Goal: Information Seeking & Learning: Understand process/instructions

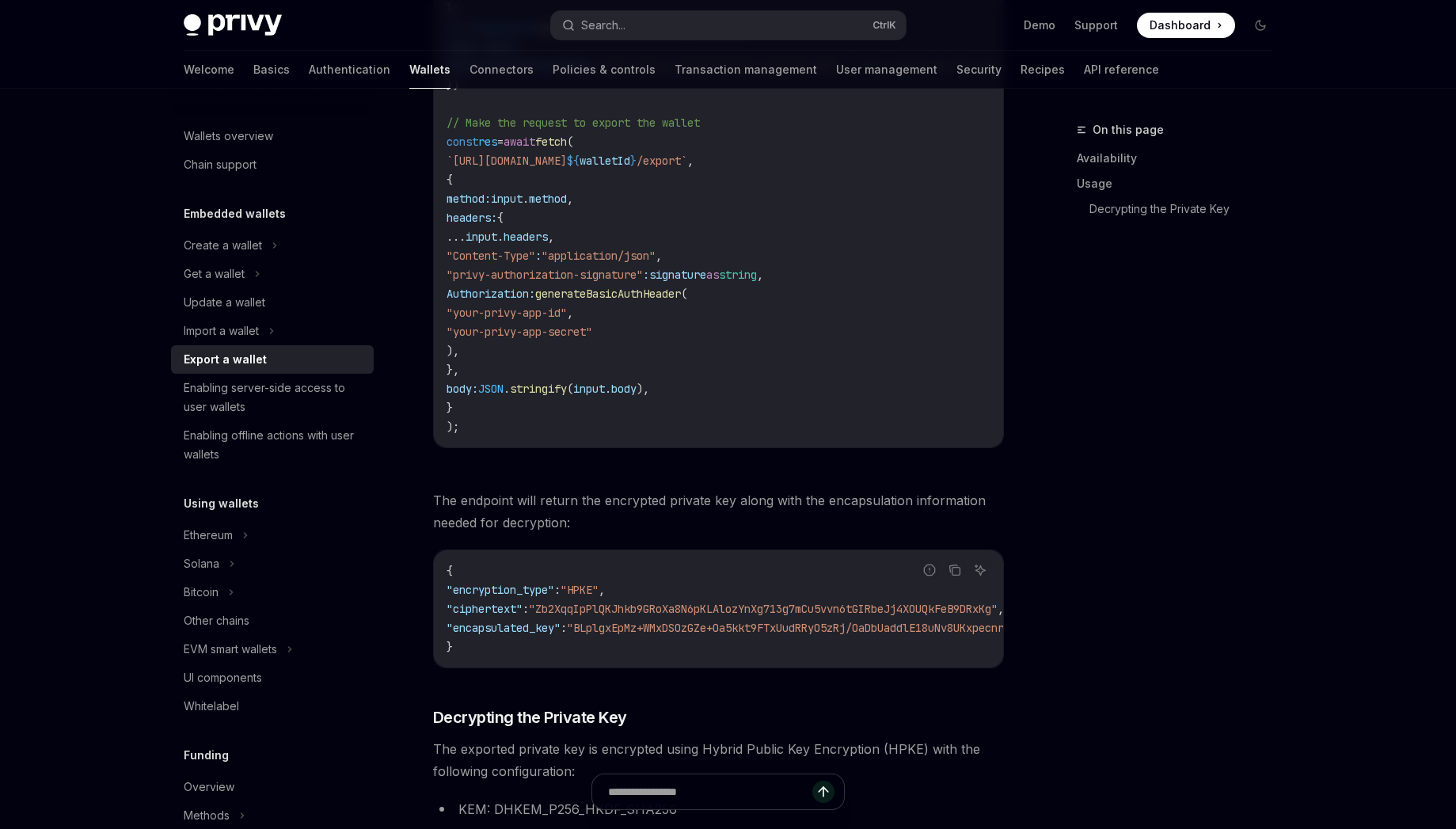
scroll to position [1692, 0]
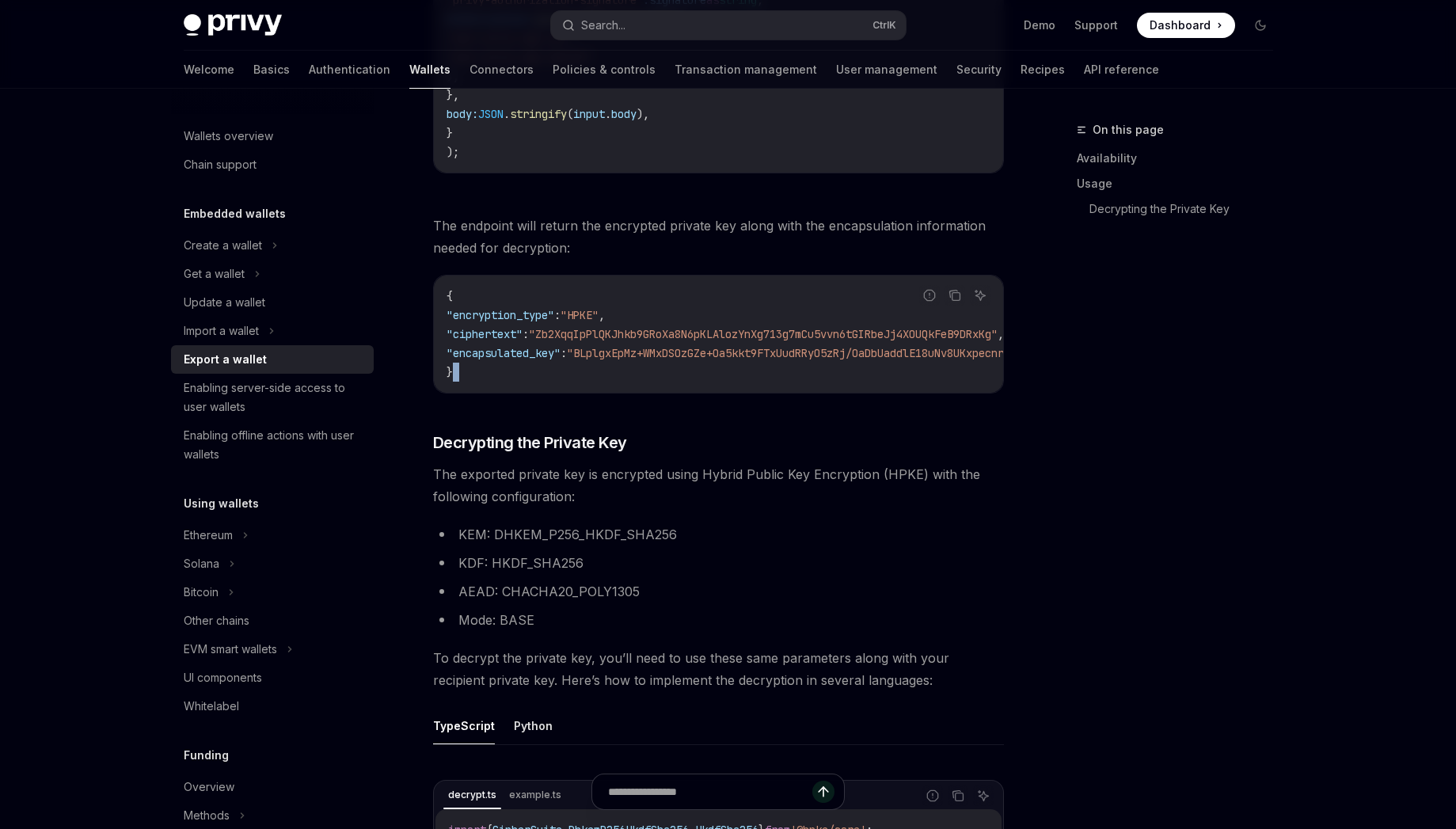
drag, startPoint x: 662, startPoint y: 407, endPoint x: 690, endPoint y: 404, distance: 28.2
click at [690, 404] on div "To export a wallet’s private key via the REST API, use the /v1/wallets/{wallet_…" at bounding box center [718, 373] width 570 height 2987
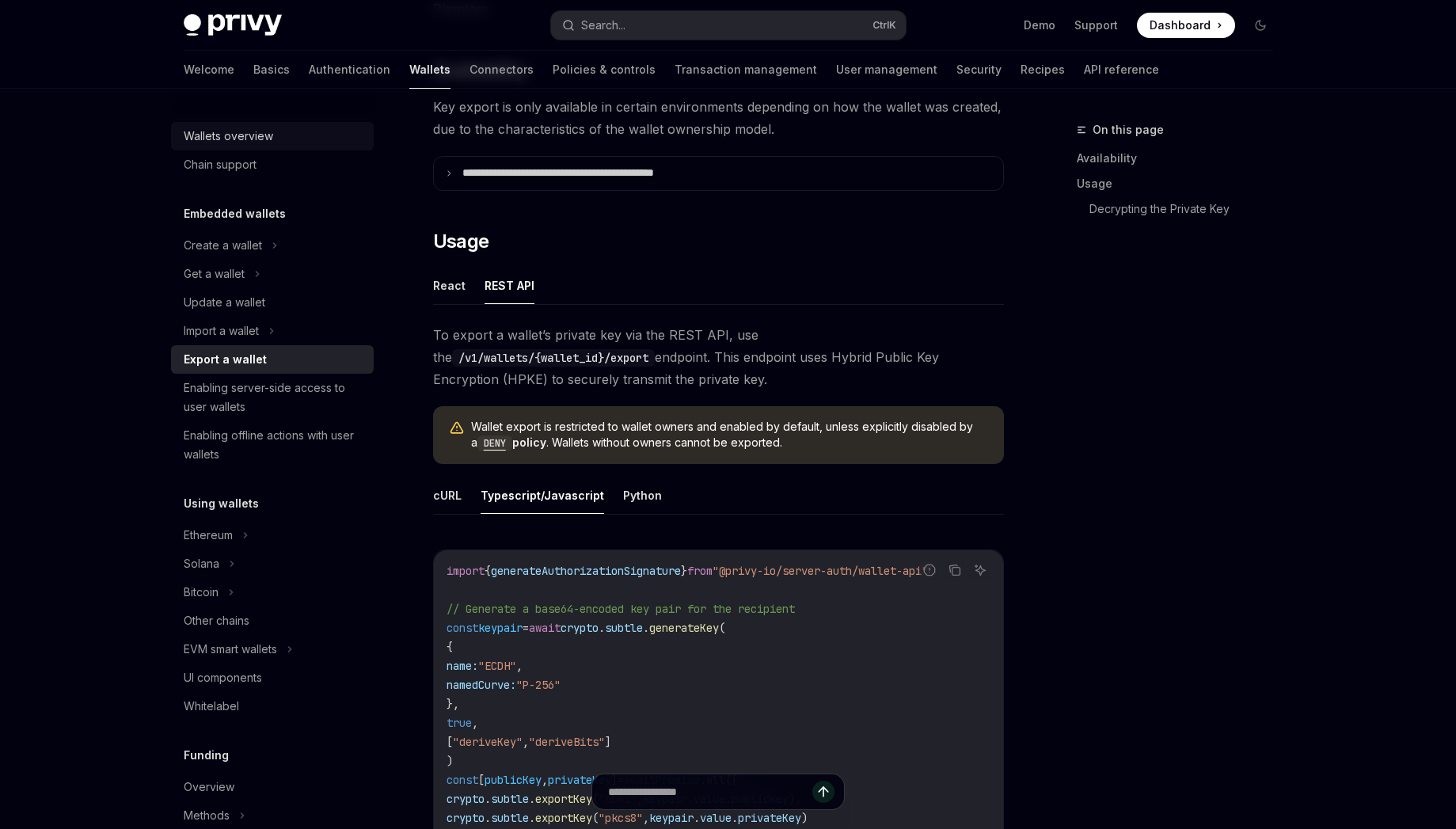
scroll to position [124, 0]
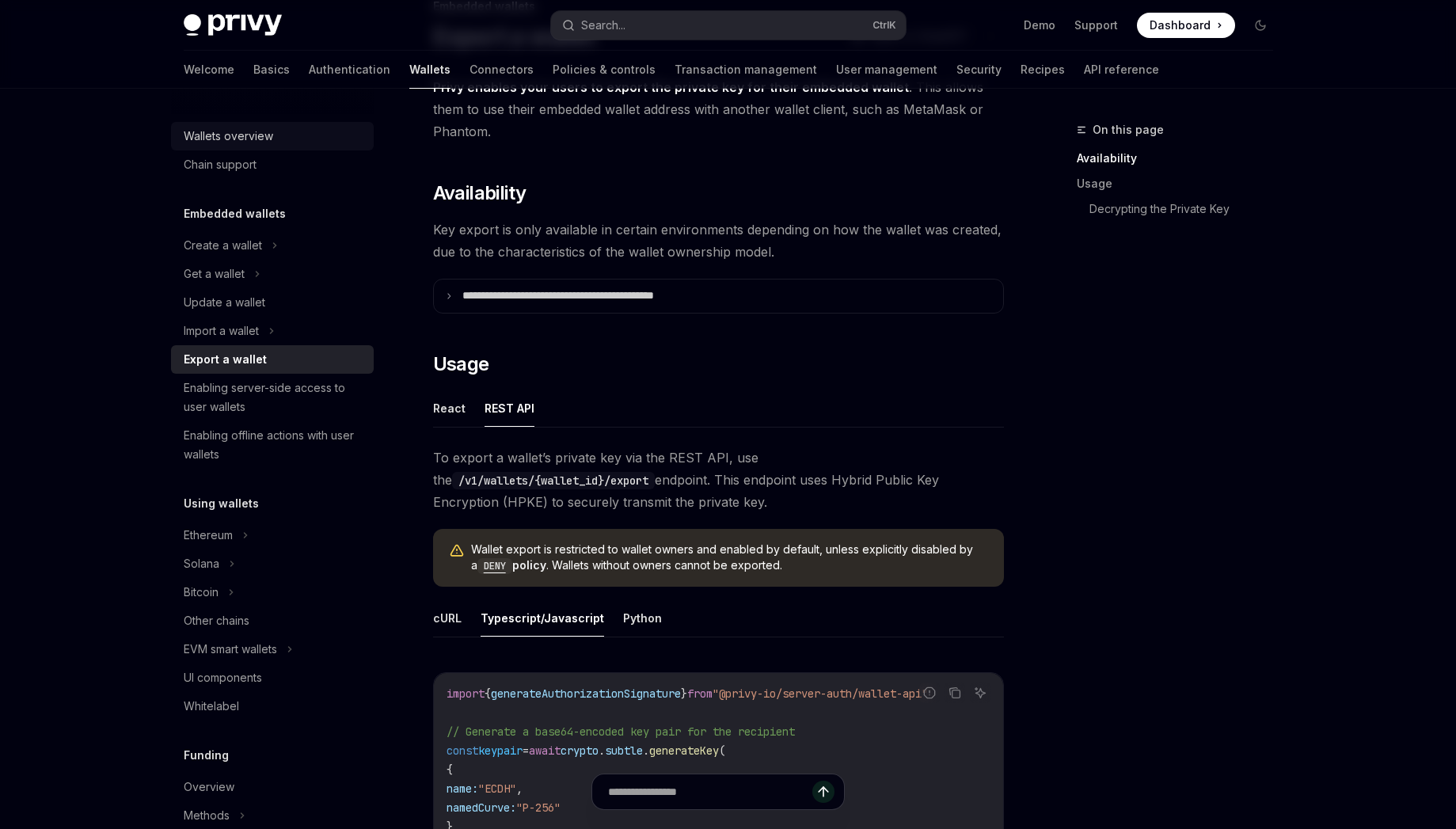
click at [252, 143] on div "Wallets overview" at bounding box center [228, 136] width 89 height 19
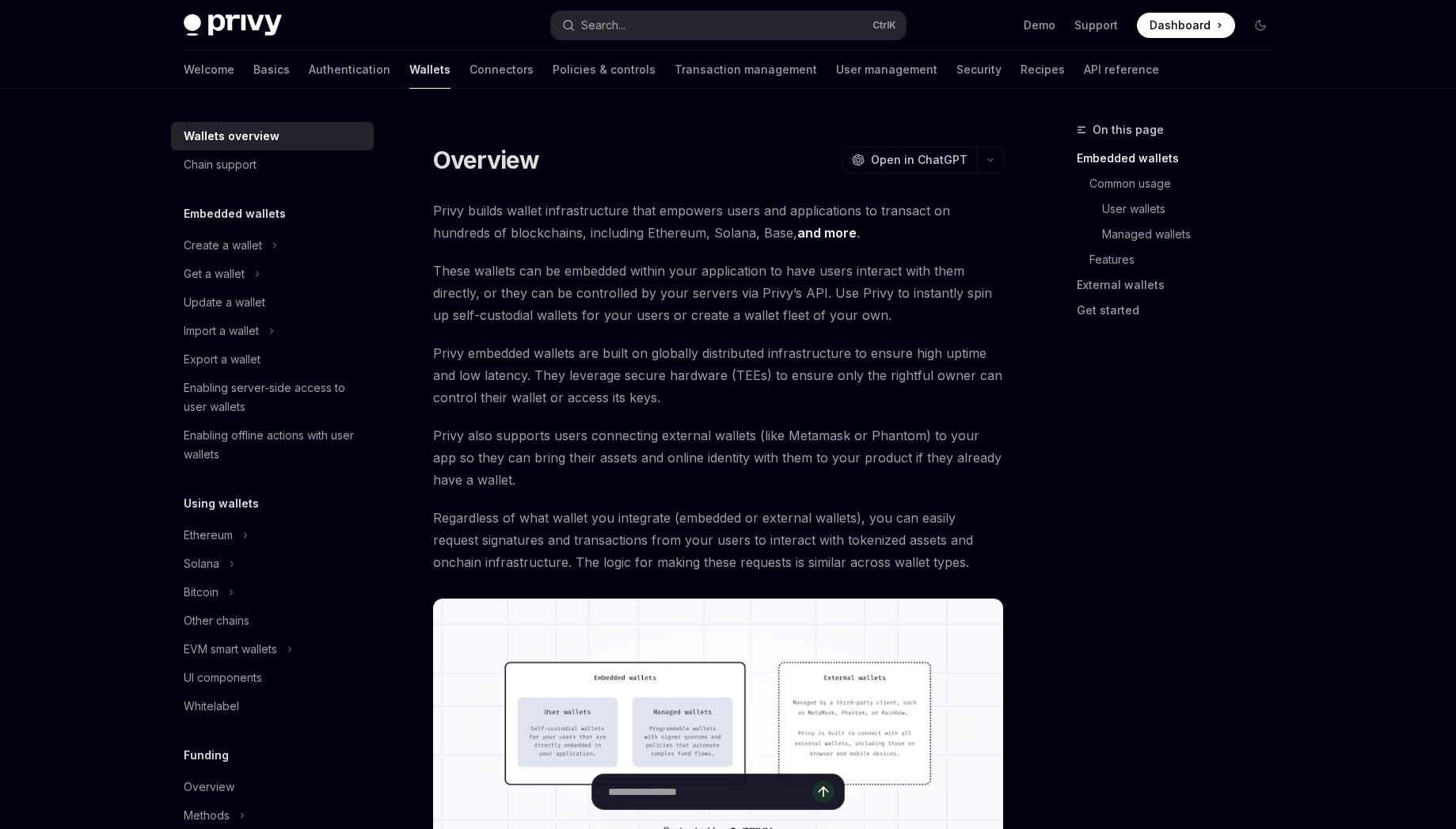
click at [797, 236] on link "and more" at bounding box center [827, 233] width 59 height 17
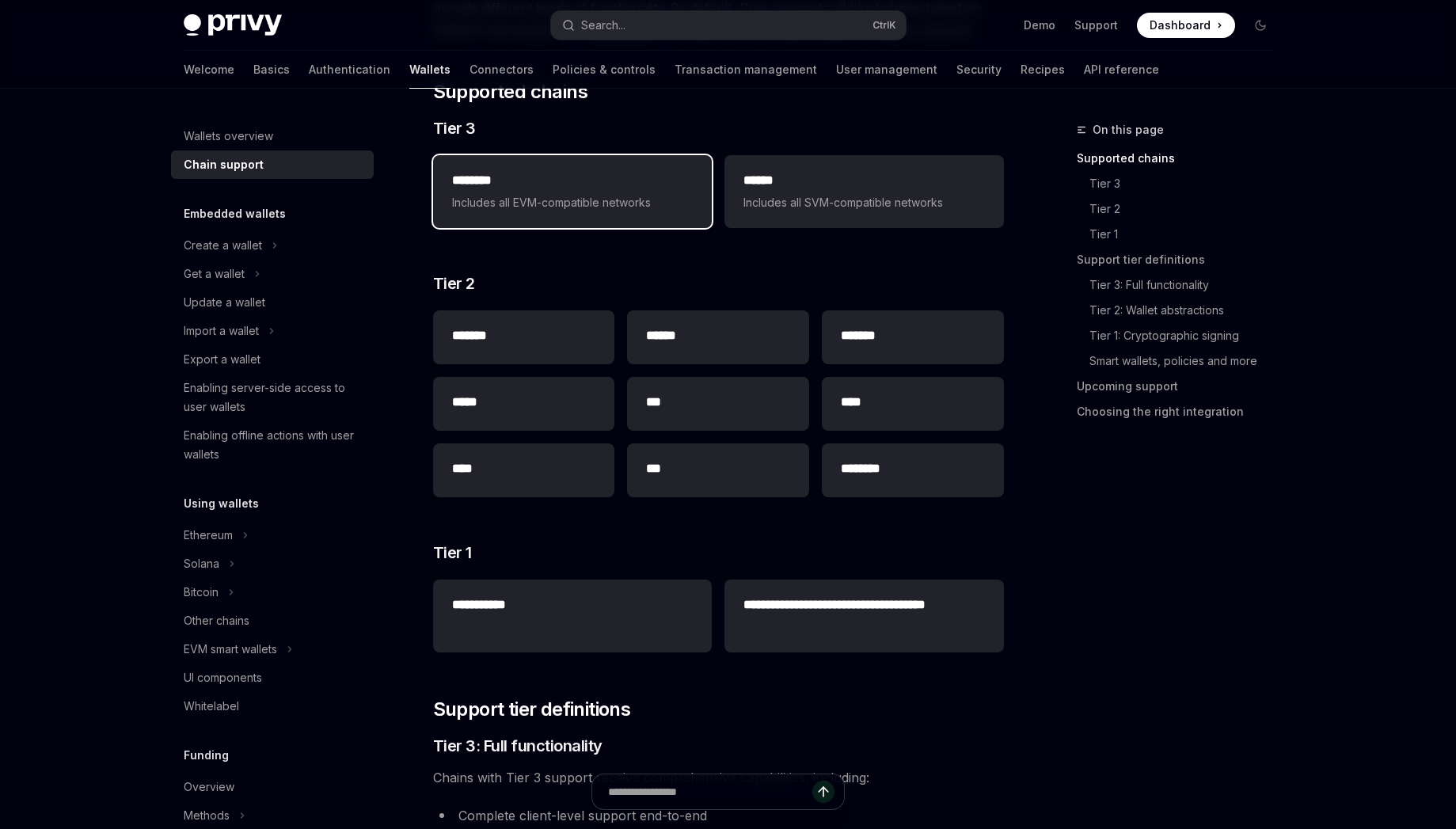
scroll to position [143, 0]
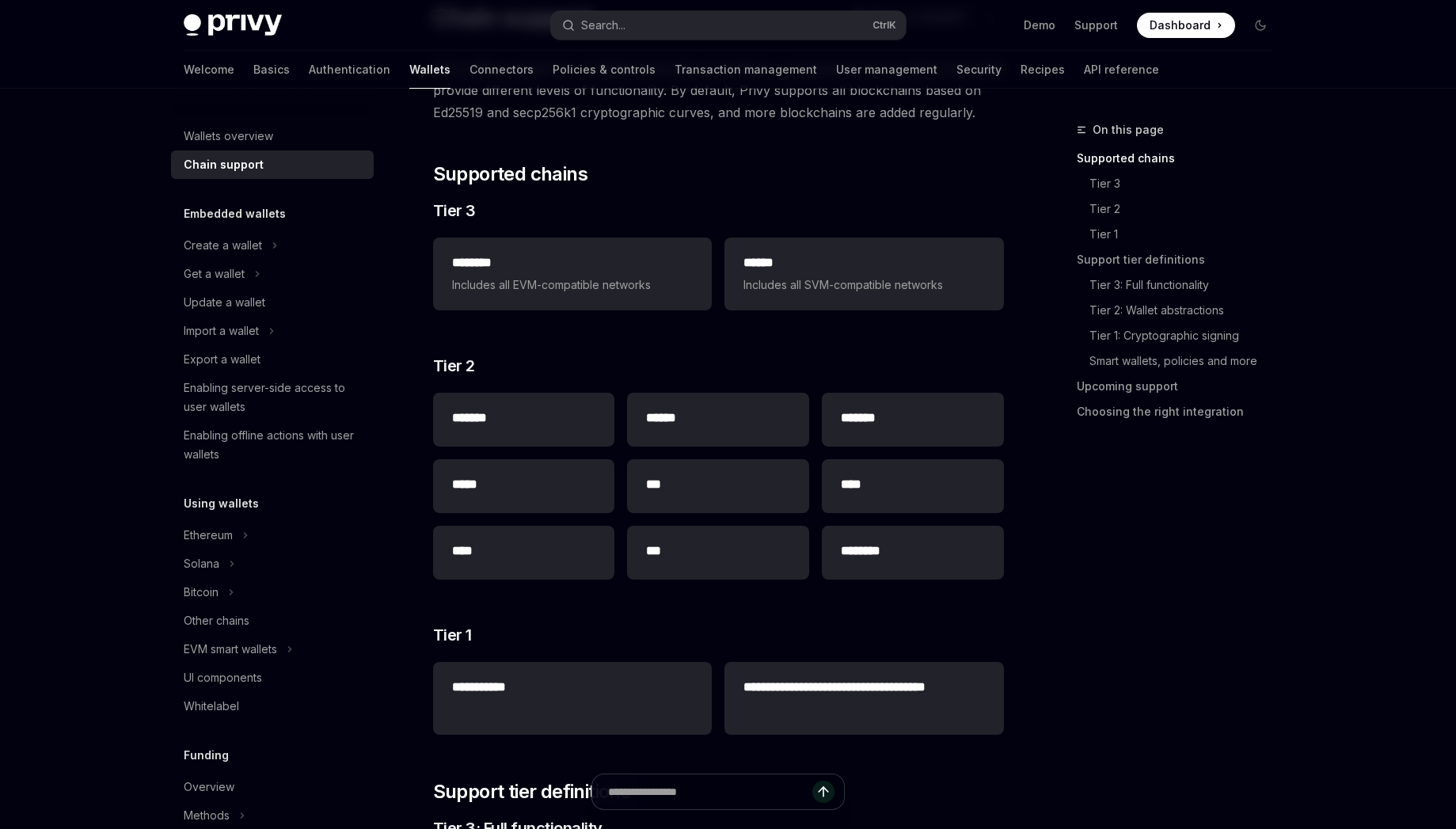
type textarea "*"
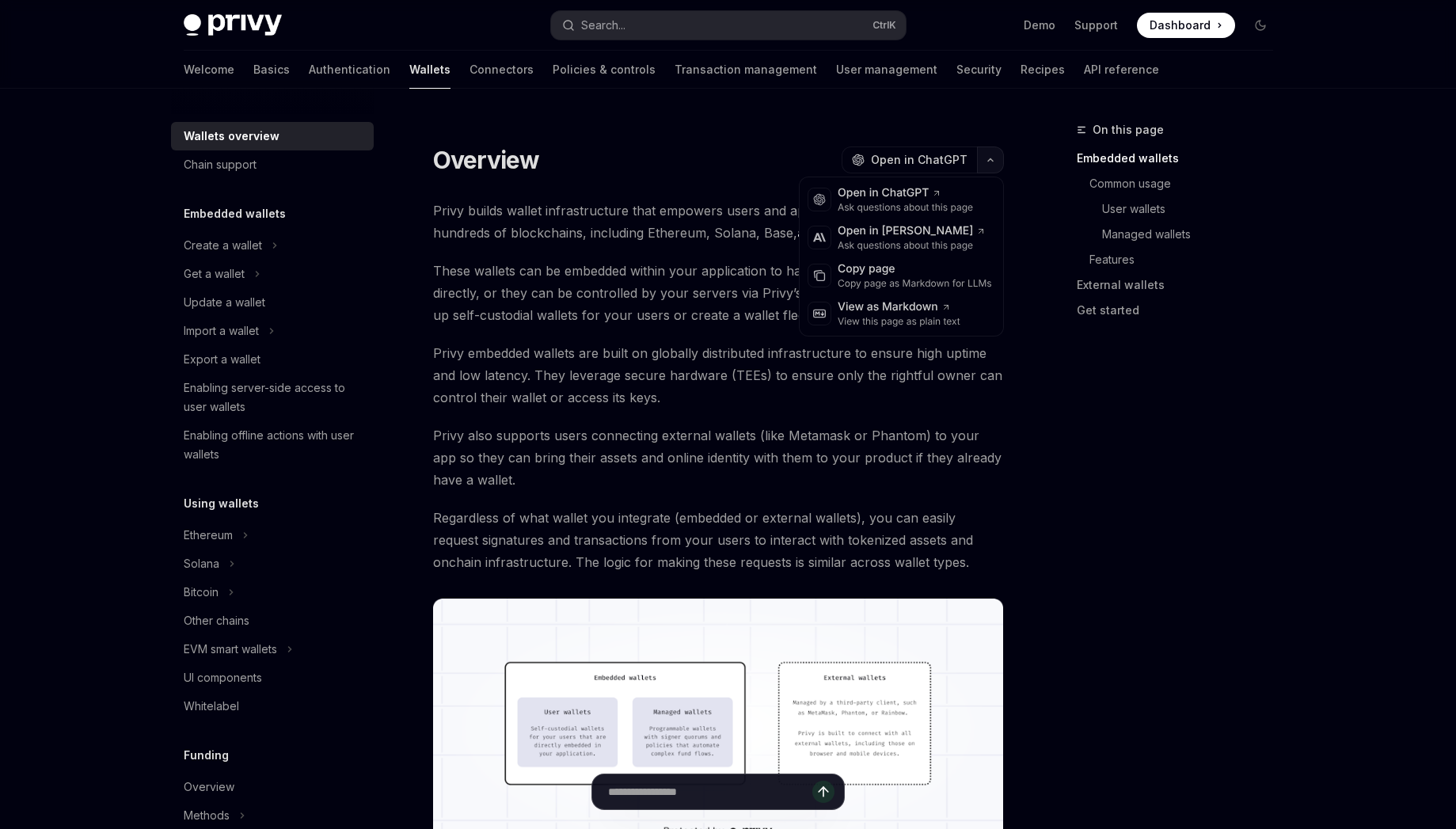
click at [985, 160] on icon "button" at bounding box center [991, 160] width 19 height 6
click at [937, 163] on span "Open in ChatGPT" at bounding box center [919, 160] width 97 height 16
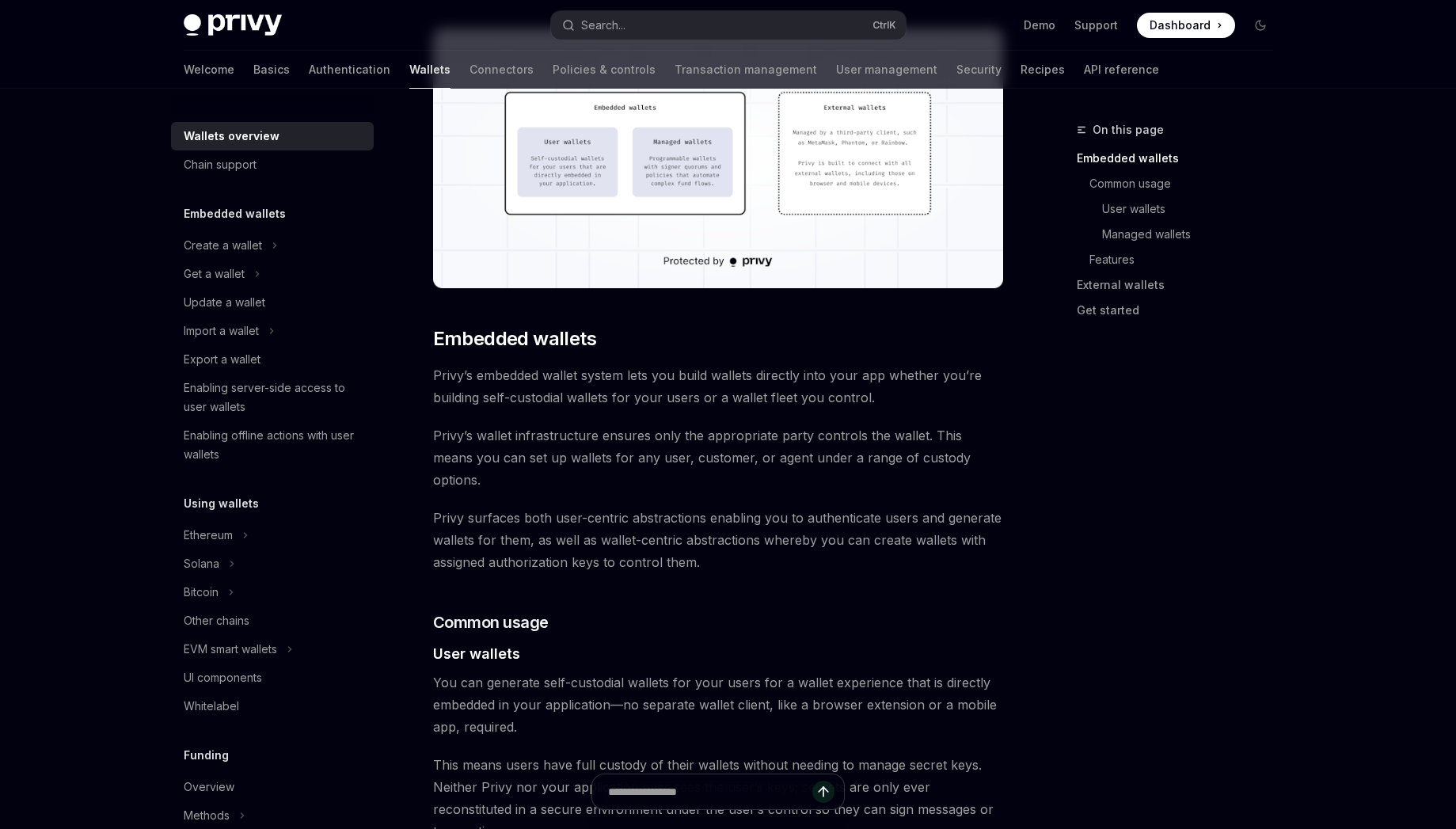
scroll to position [713, 0]
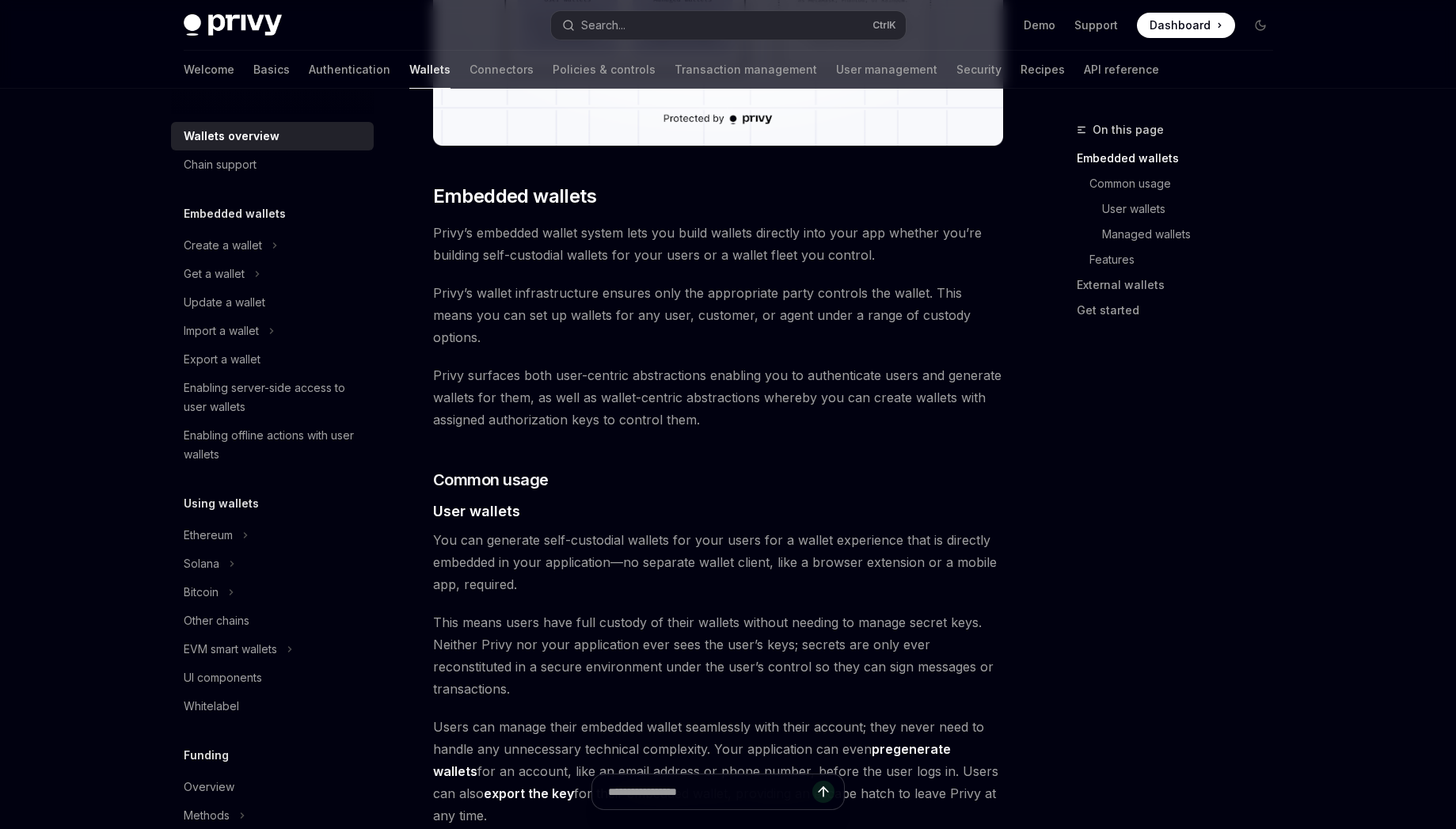
click at [918, 233] on span "Privy’s embedded wallet system lets you build wallets directly into your app wh…" at bounding box center [718, 244] width 570 height 45
click at [906, 252] on img at bounding box center [903, 259] width 21 height 21
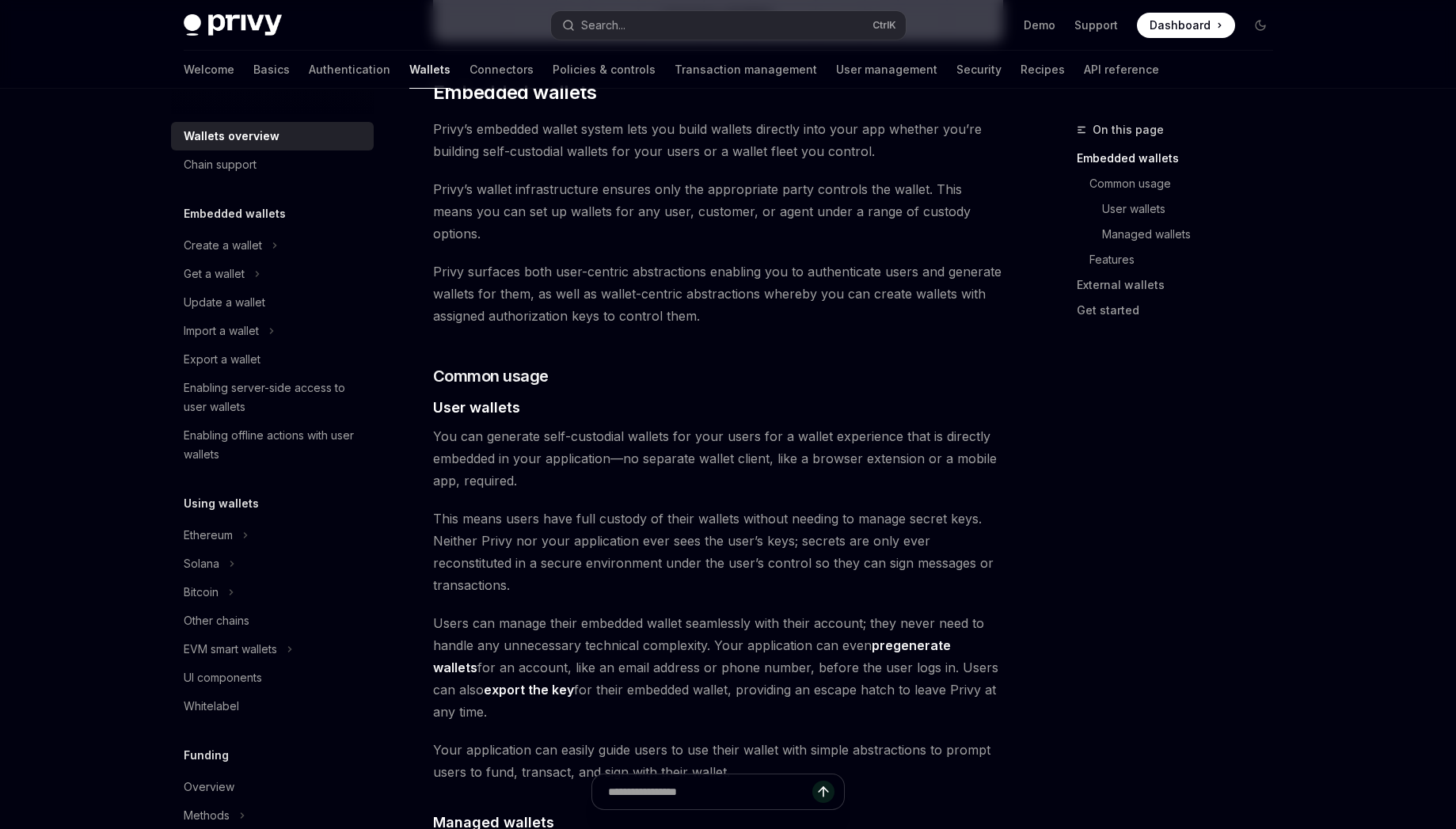
scroll to position [855, 0]
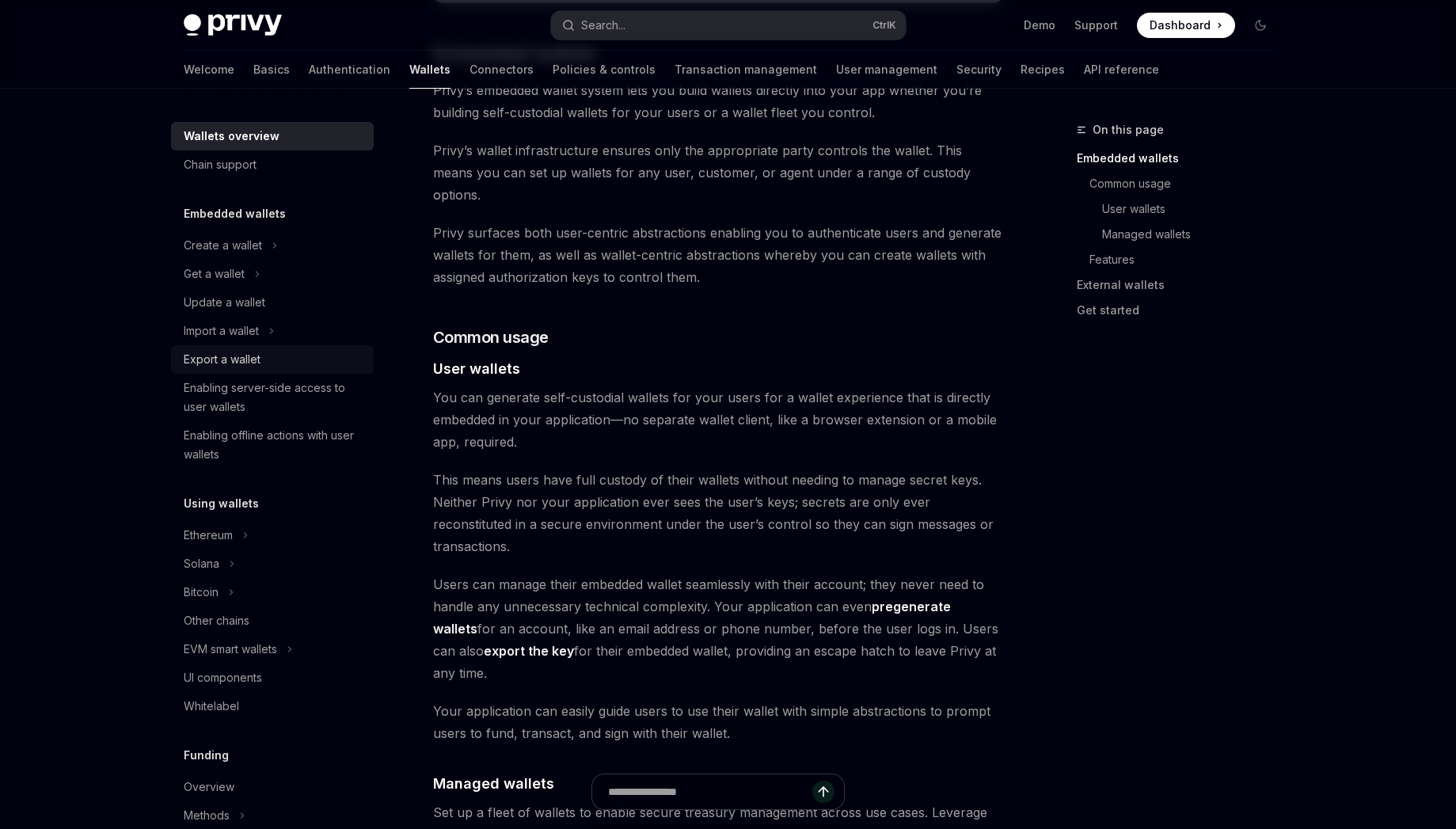
click at [251, 350] on div "Export a wallet" at bounding box center [222, 360] width 77 height 19
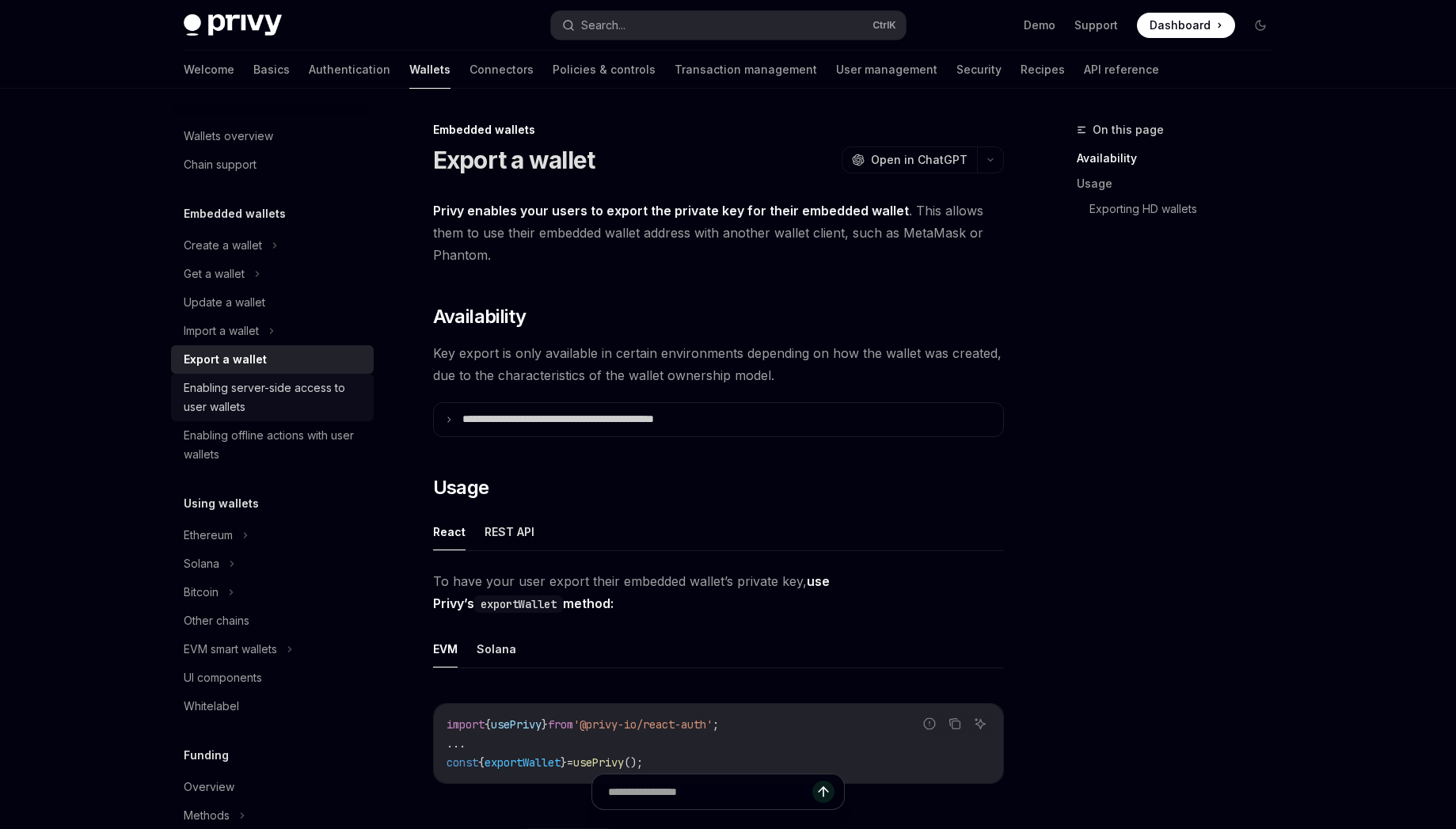
type textarea "*"
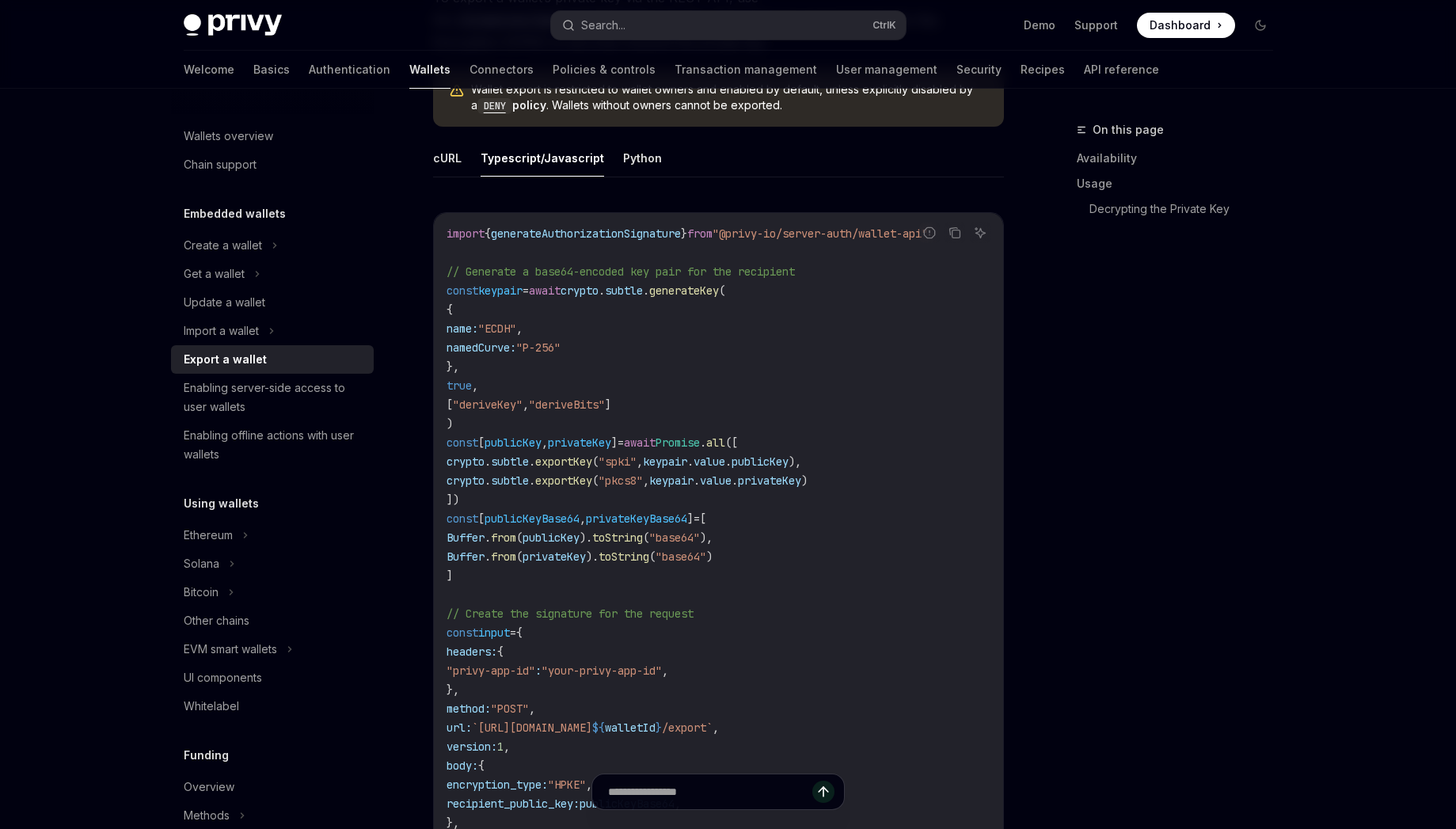
scroll to position [458, 0]
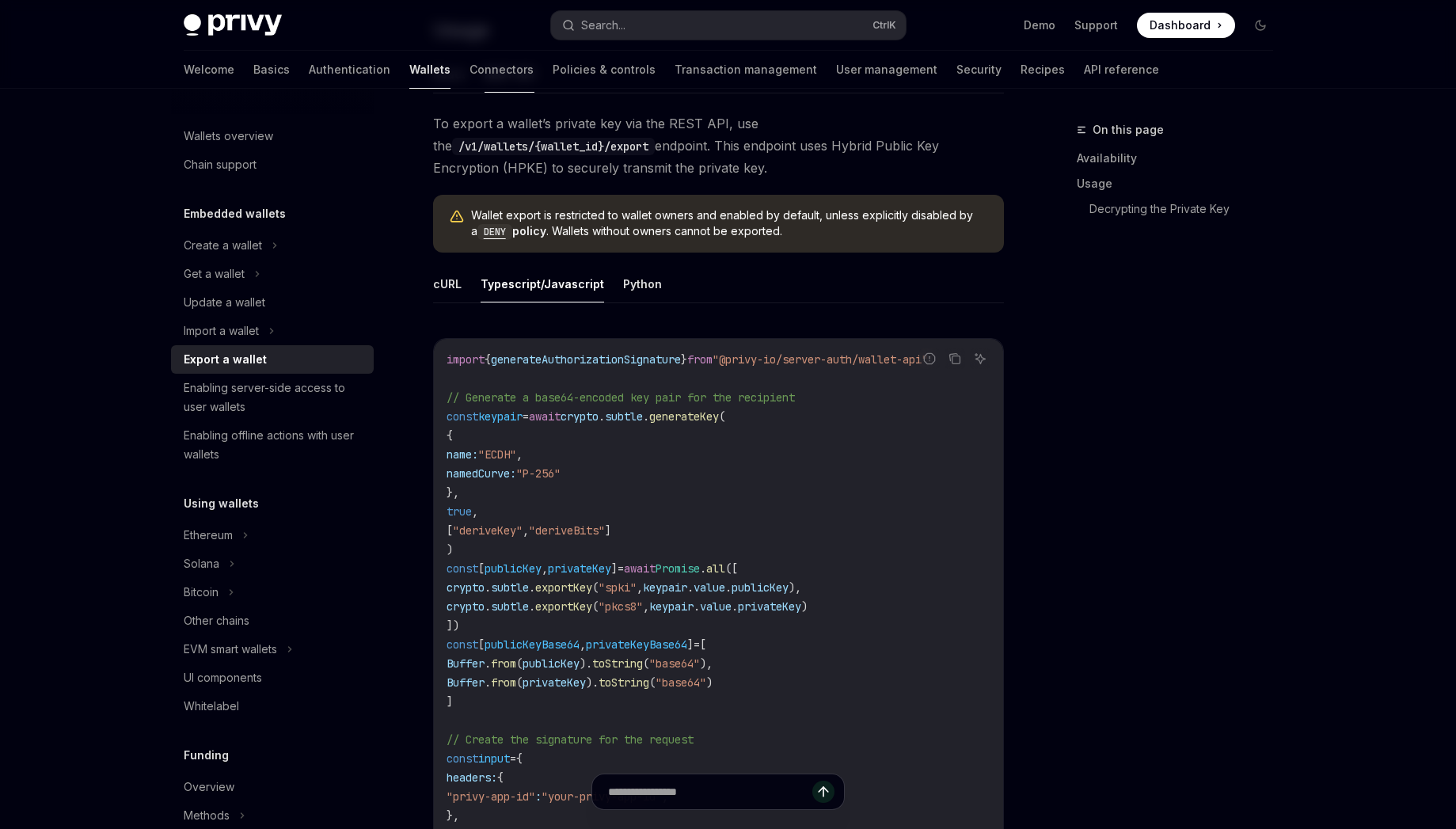
click at [1078, 479] on div "On this page Availability Usage Decrypting the Private Key" at bounding box center [1166, 475] width 241 height 709
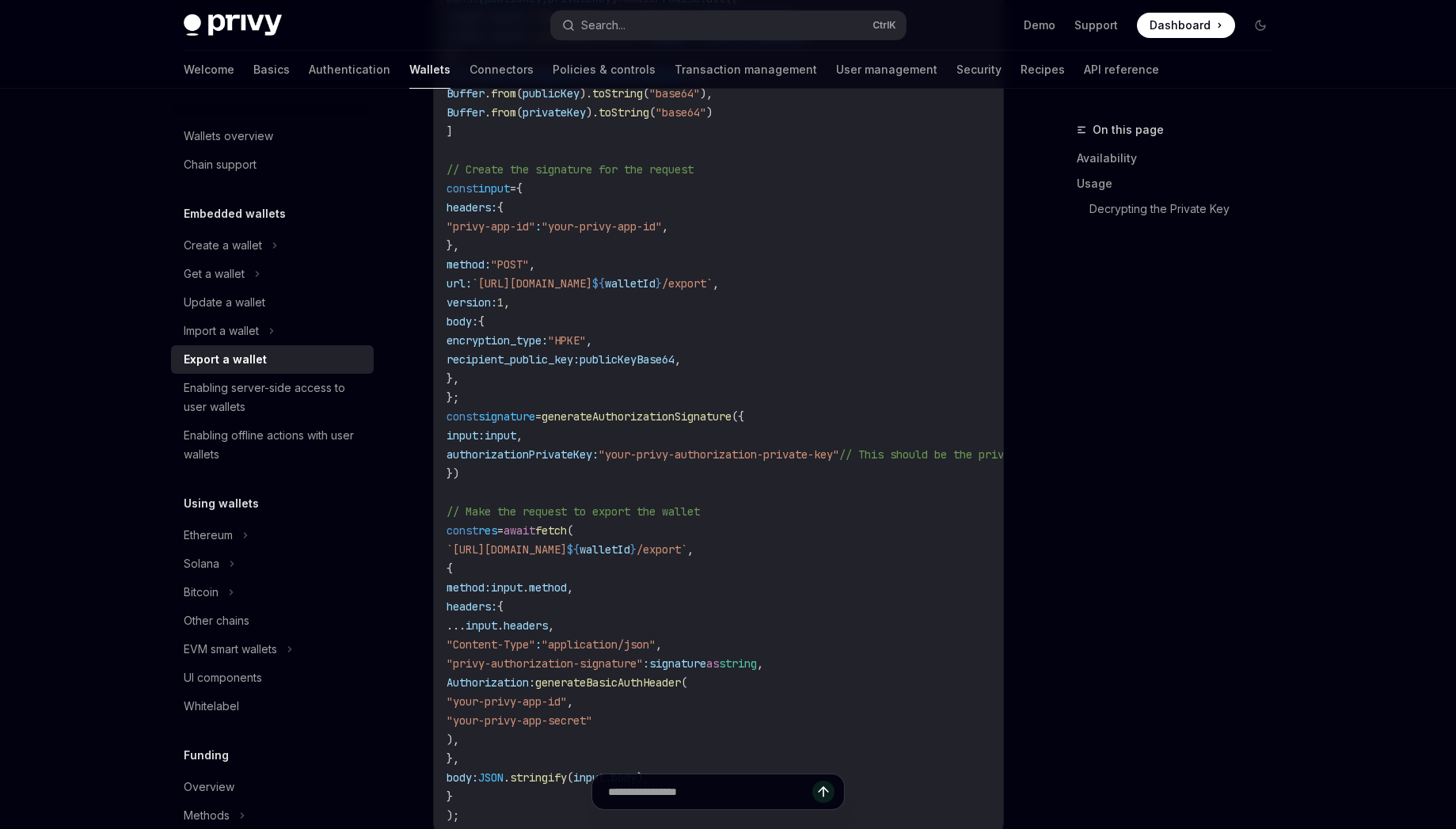
scroll to position [885, 0]
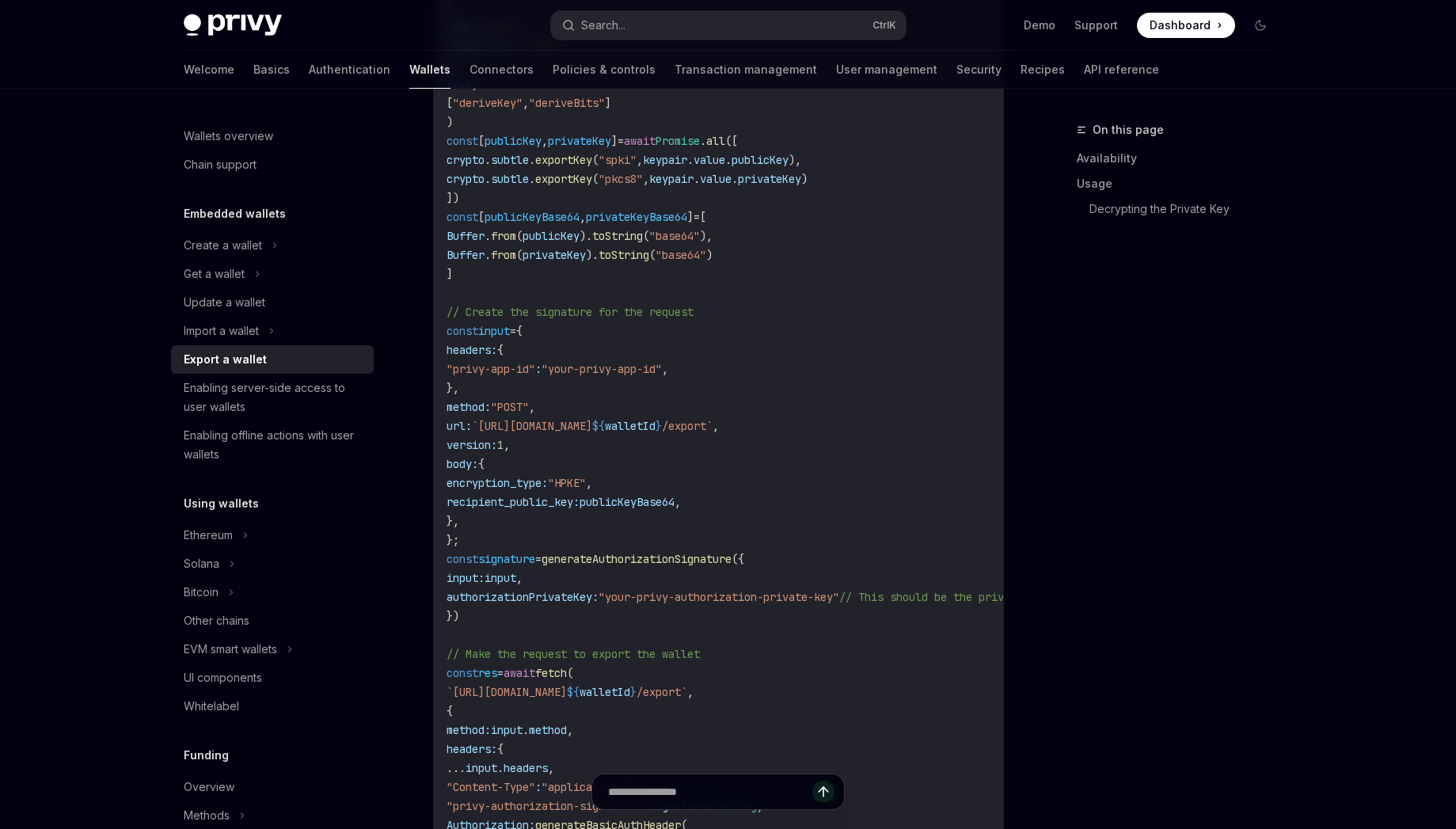
drag, startPoint x: 597, startPoint y: 692, endPoint x: 523, endPoint y: 691, distance: 74.0
click at [523, 691] on span "`[URL][DOMAIN_NAME]" at bounding box center [507, 692] width 120 height 14
copy span "api.privy.io"
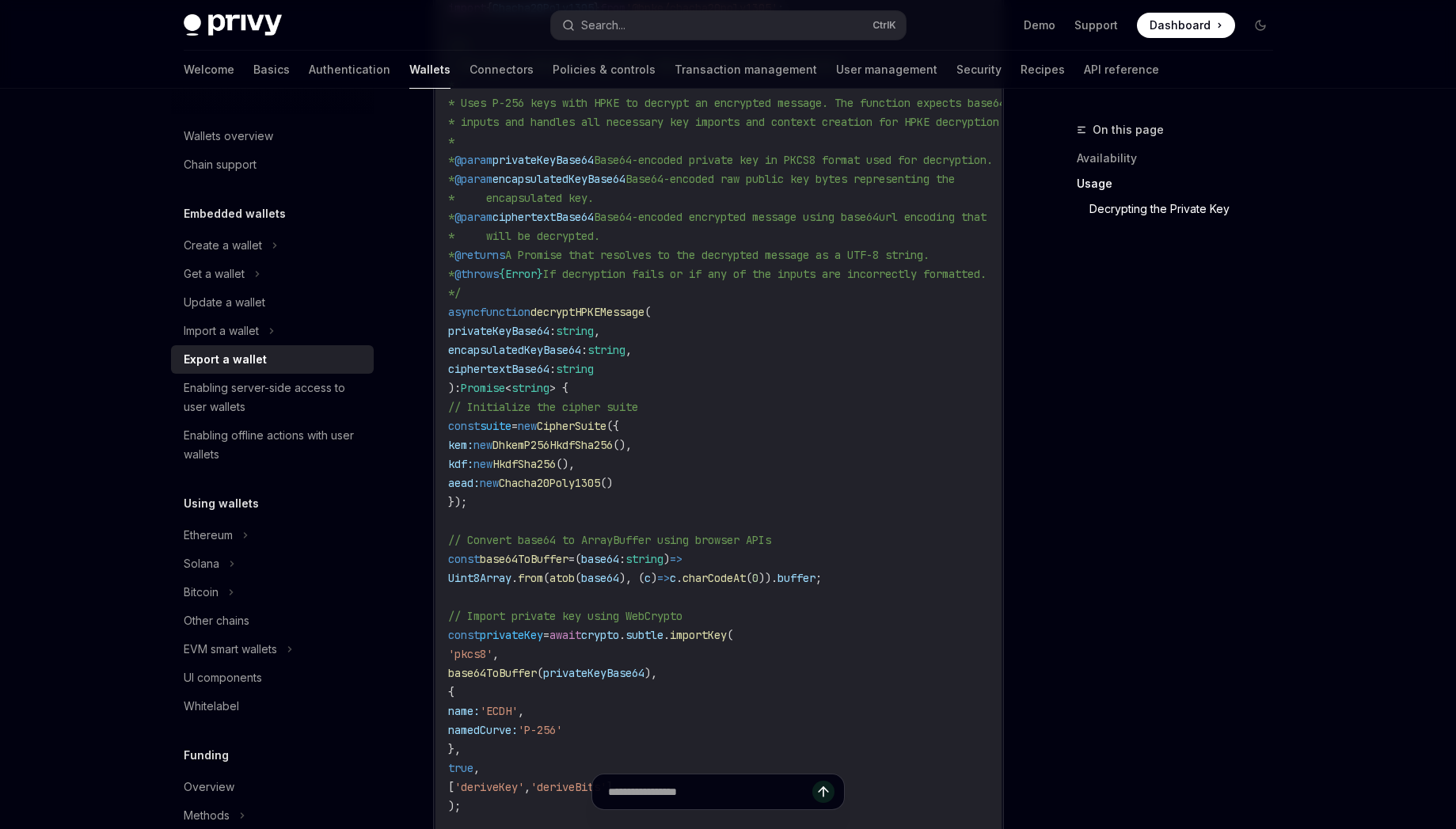
scroll to position [2433, 0]
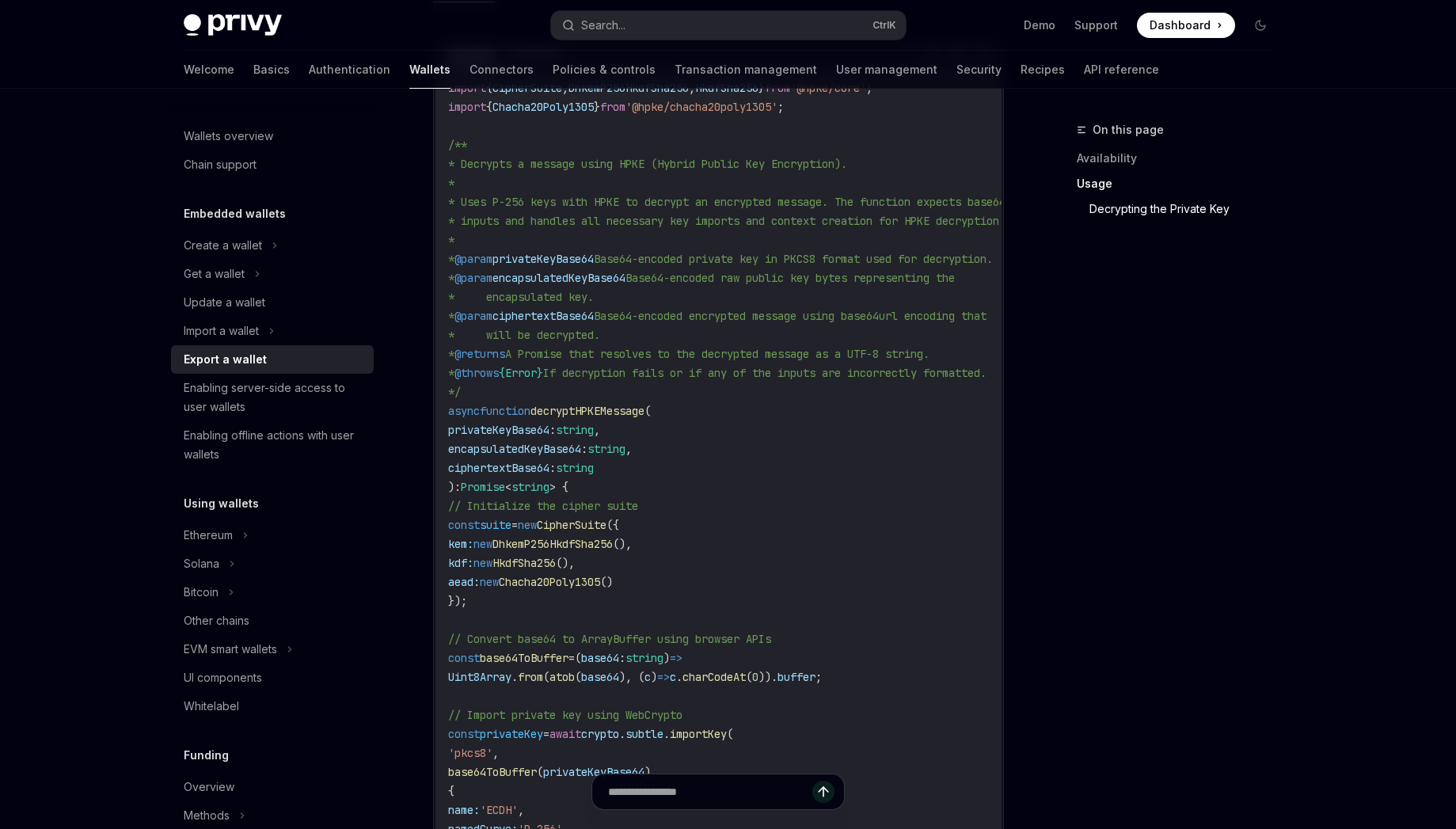
click at [981, 534] on code "import { CipherSuite , DhkemP256HkdfSha256 , HkdfSha256 } from '@hpke/core' ; i…" at bounding box center [771, 582] width 646 height 1007
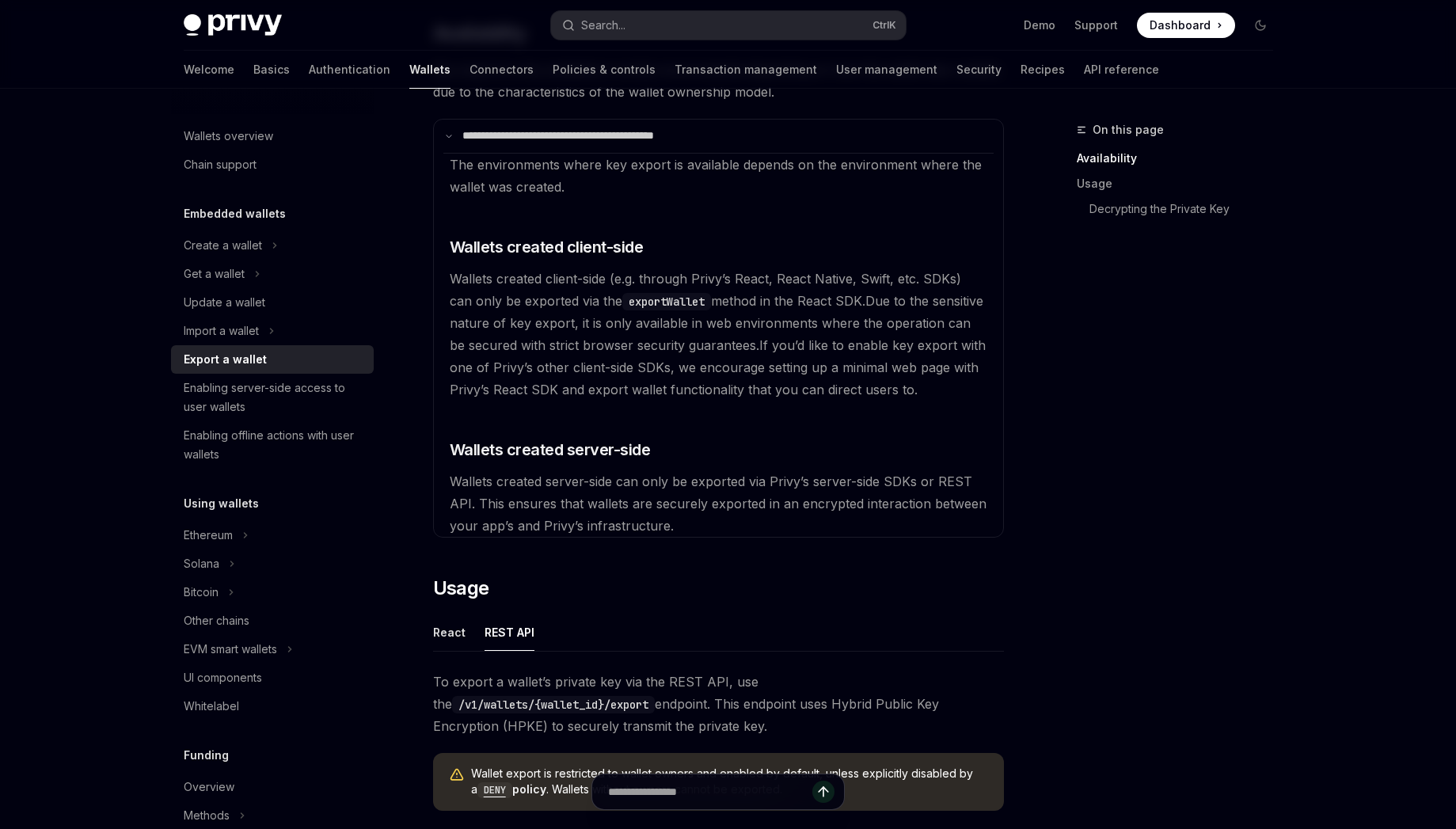
scroll to position [285, 0]
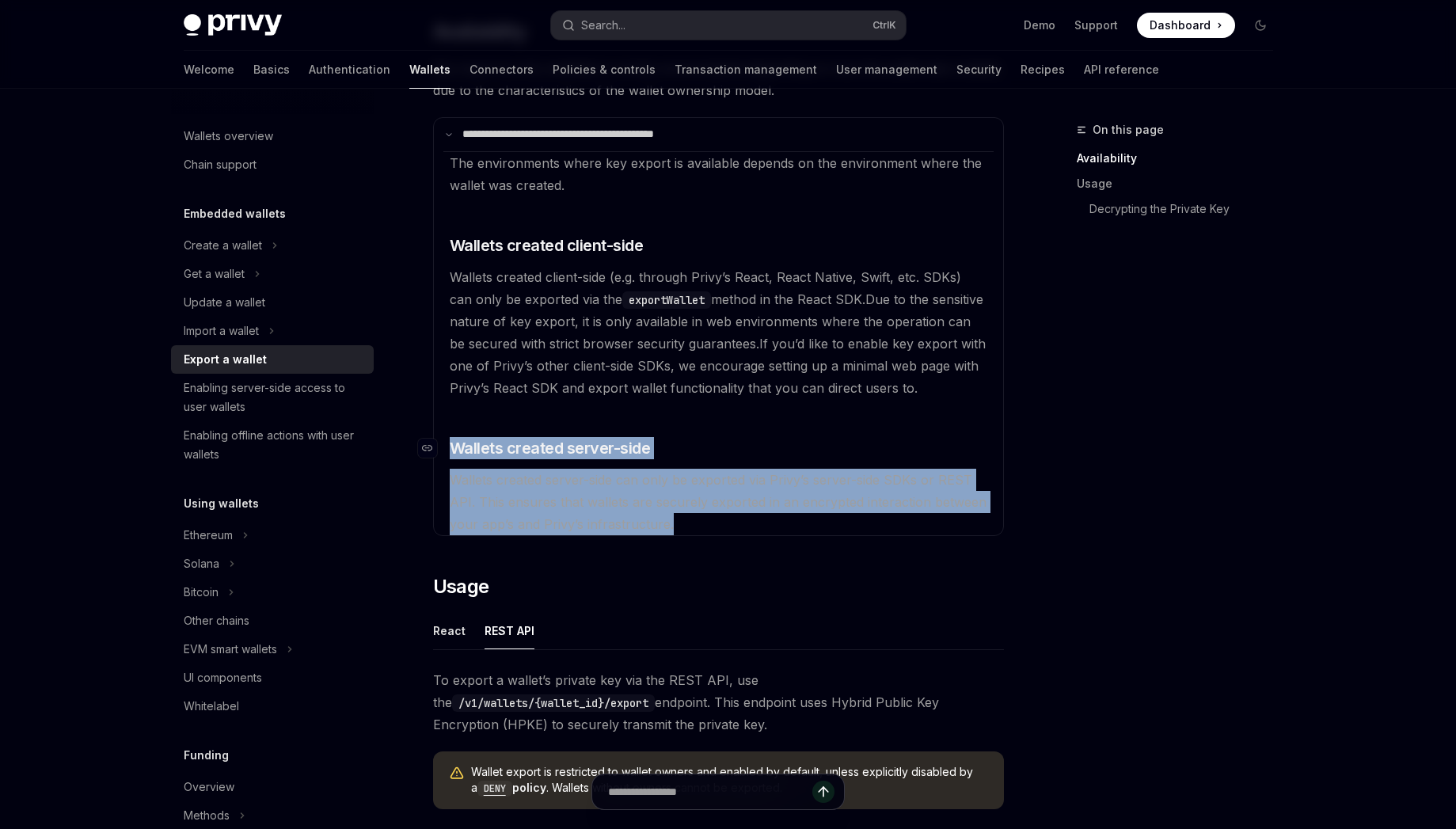
drag, startPoint x: 692, startPoint y: 519, endPoint x: 455, endPoint y: 448, distance: 247.4
click at [455, 448] on available\ "The environments where key export is available depends on the environment where…" at bounding box center [719, 343] width 550 height 384
copy available\ "Wallets created server-side Wallets created server-side can only be exported vi…"
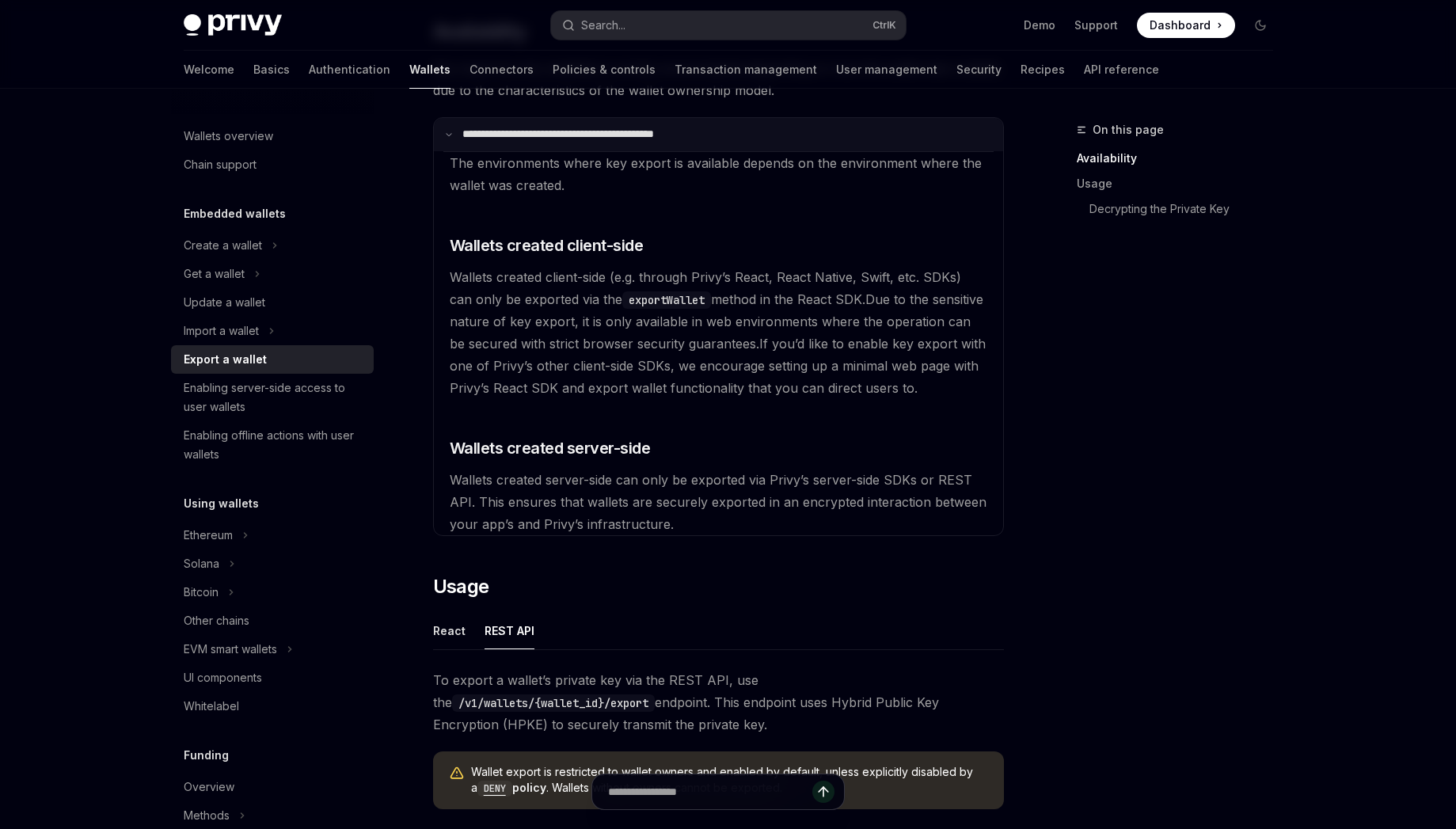
click at [569, 128] on p "**********" at bounding box center [591, 135] width 257 height 14
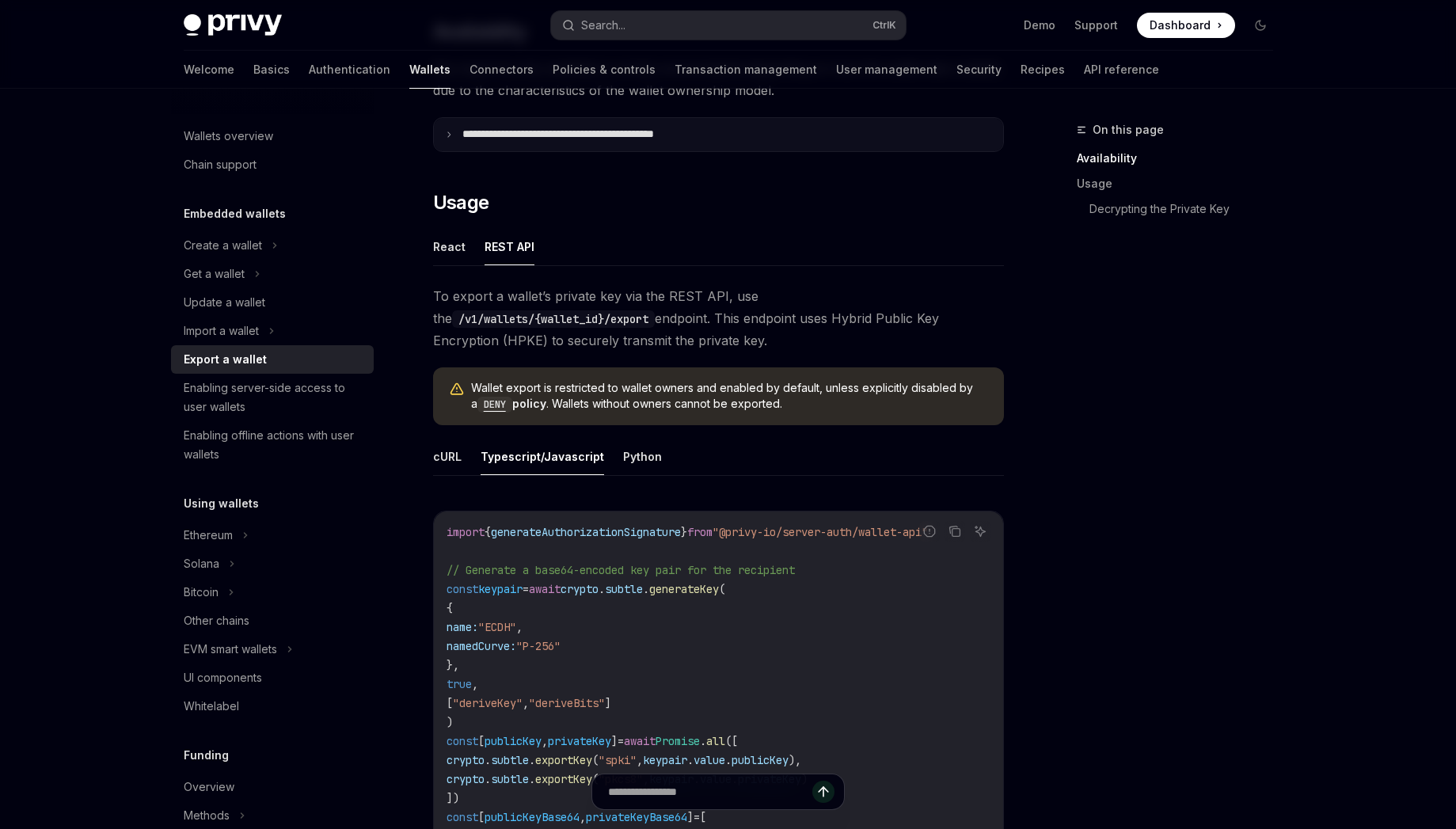
click at [569, 136] on p "**********" at bounding box center [593, 135] width 261 height 14
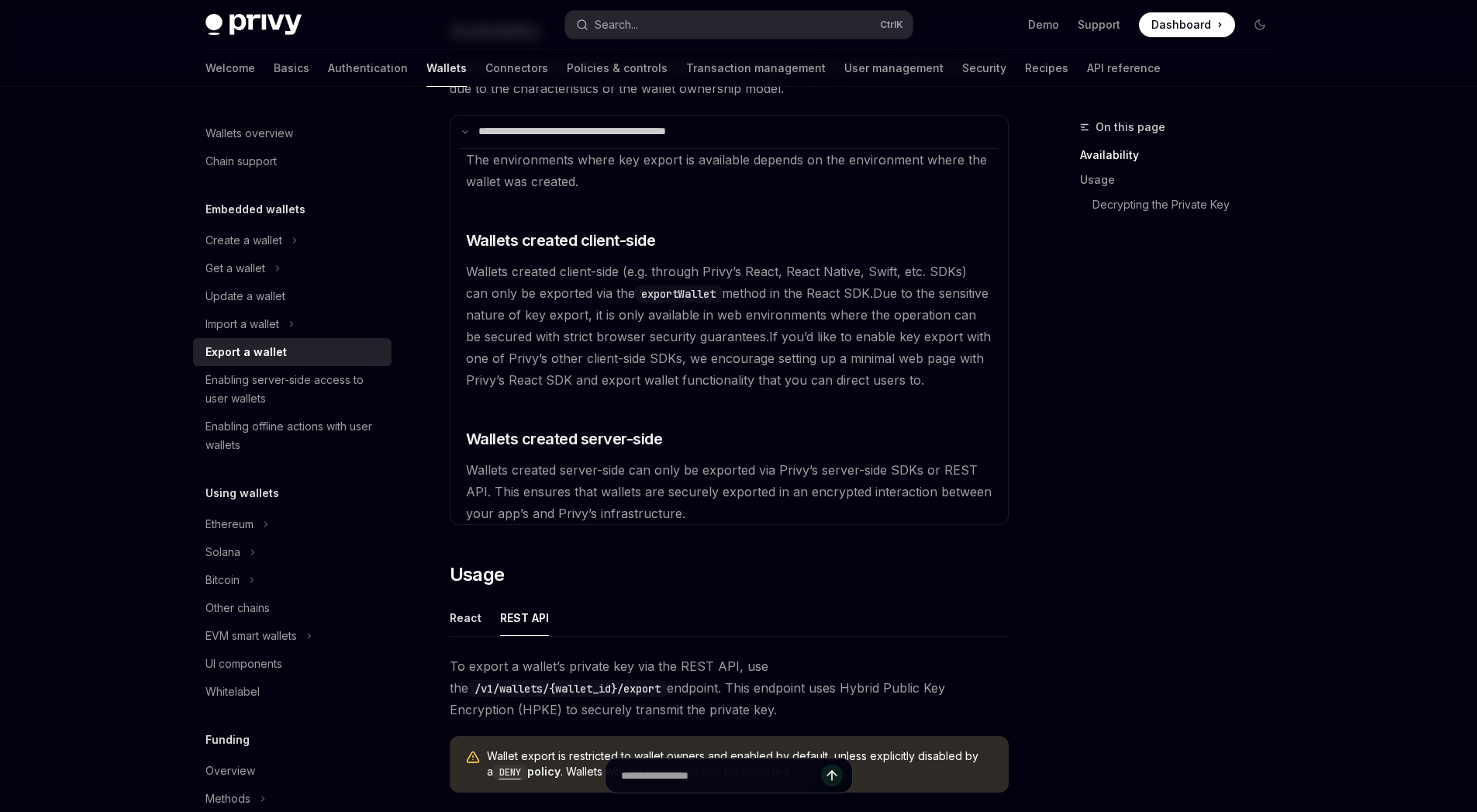
type textarea "*"
